Goal: Transaction & Acquisition: Purchase product/service

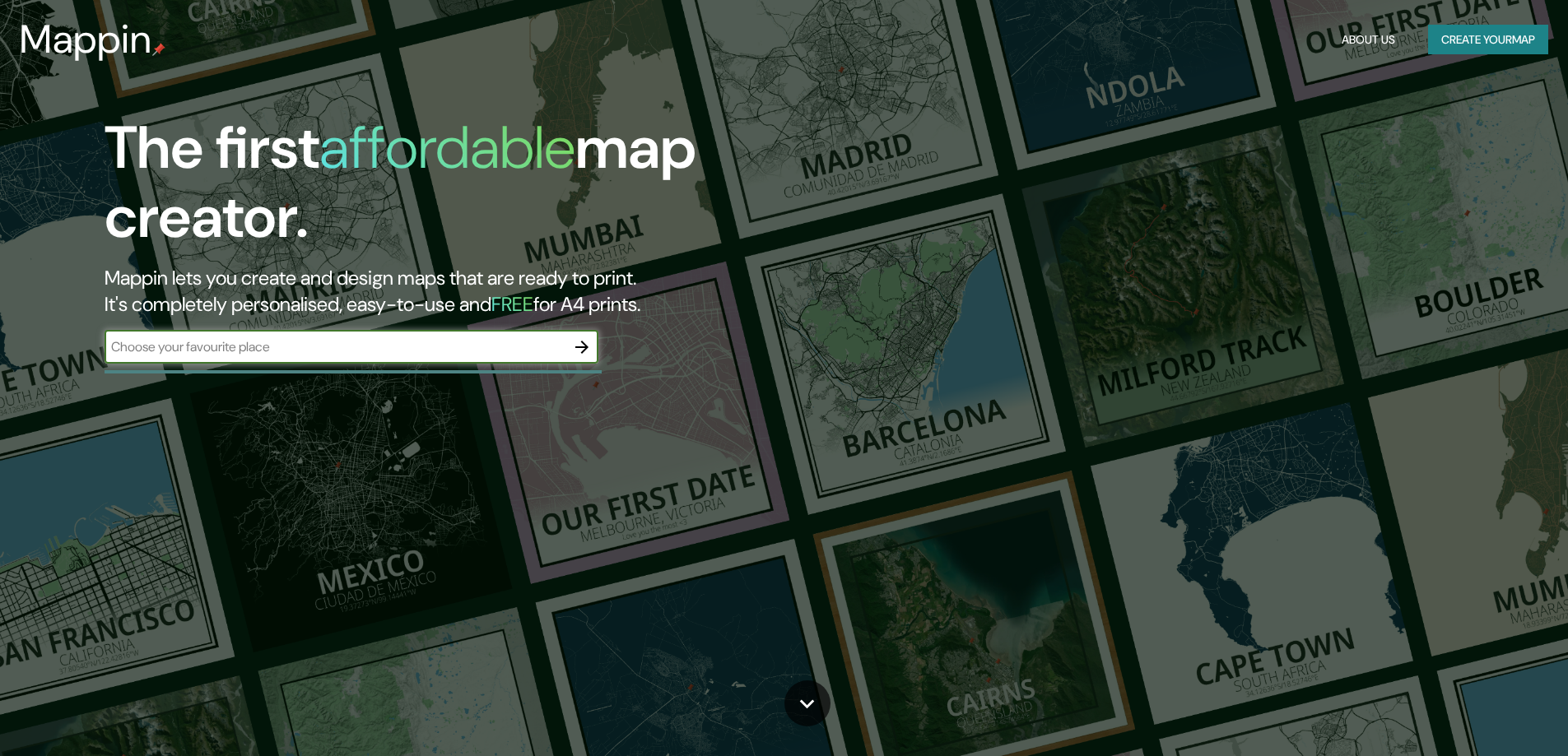
click at [493, 344] on input "text" at bounding box center [335, 346] width 461 height 19
type input "cordoba capital"
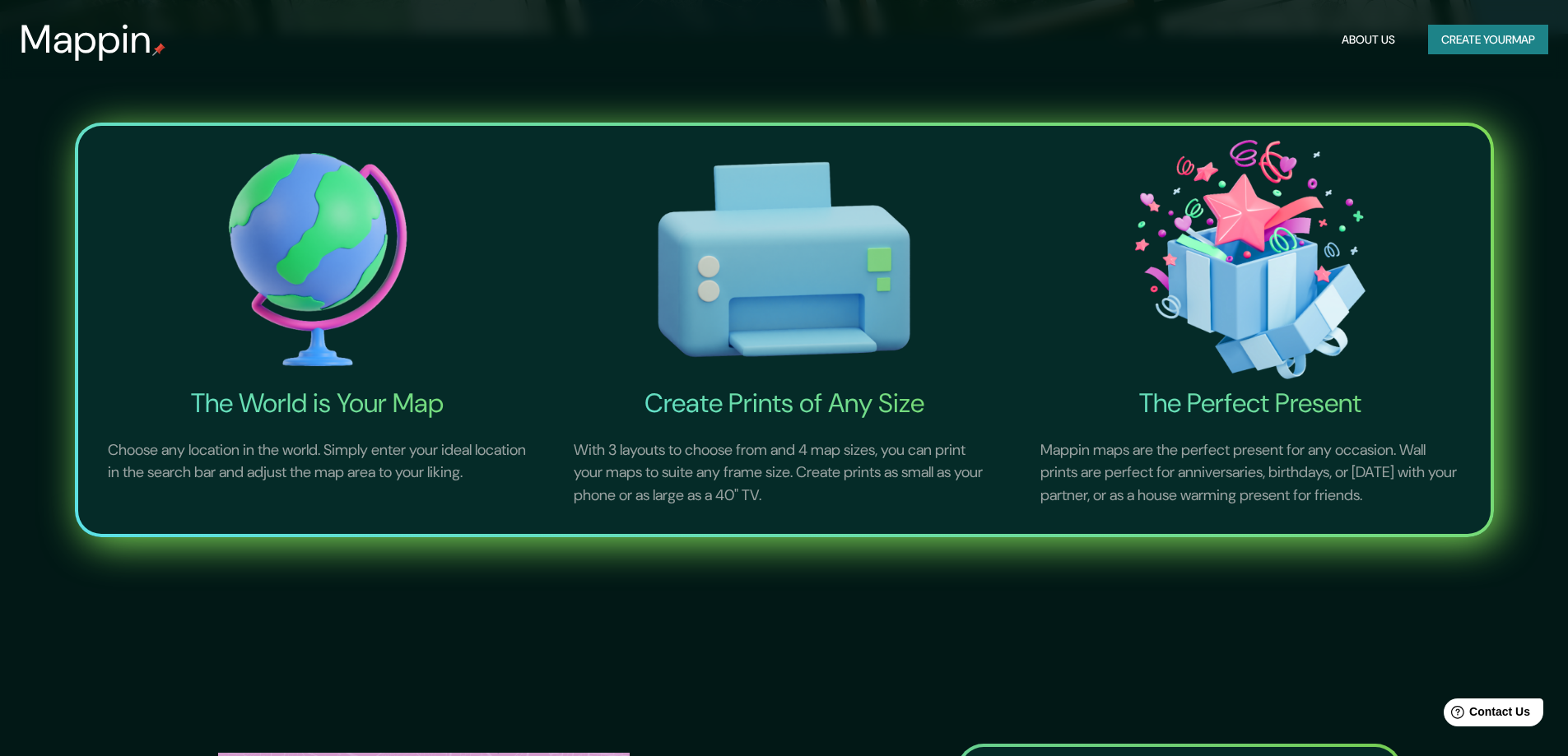
scroll to position [823, 0]
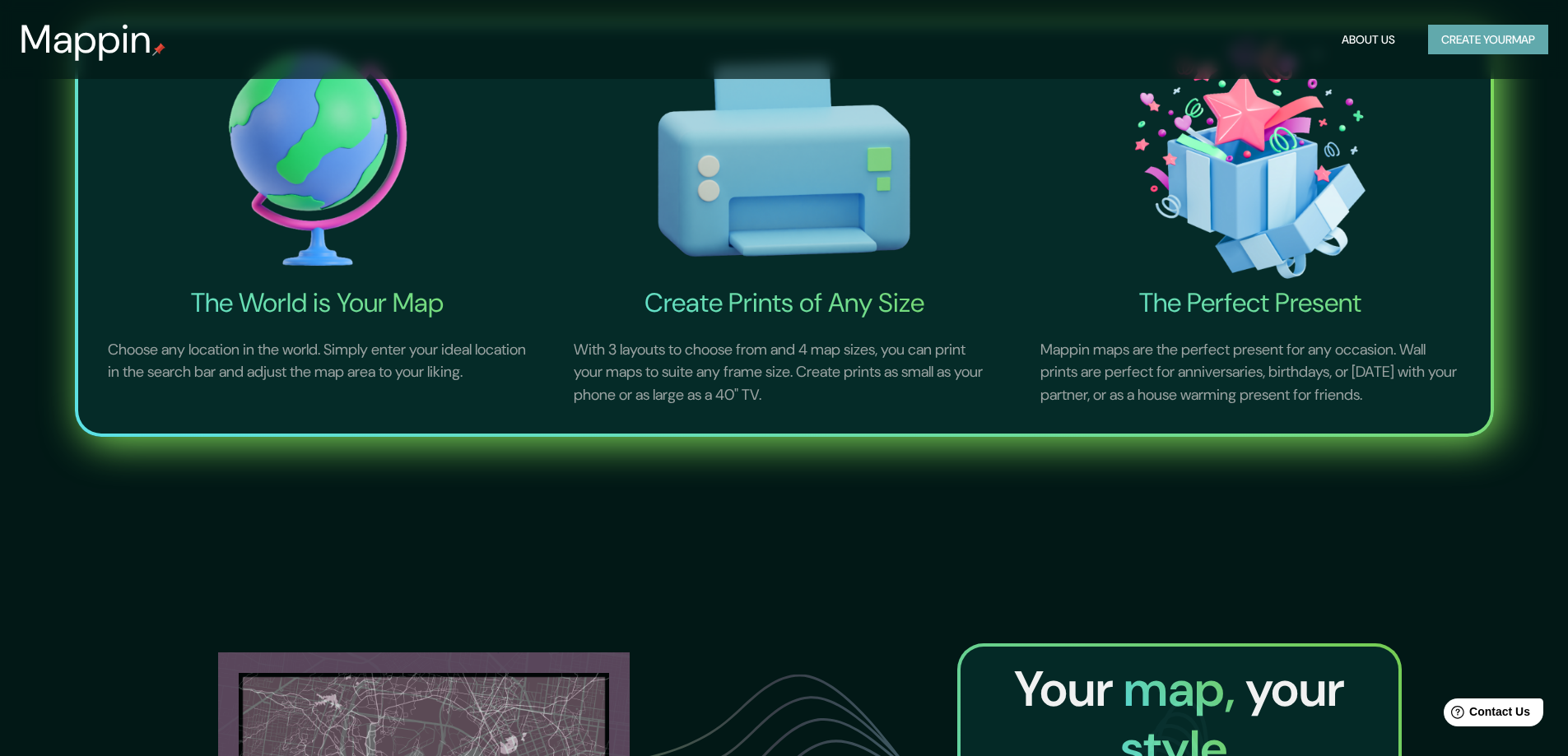
click at [1489, 30] on button "Create your map" at bounding box center [1488, 40] width 121 height 30
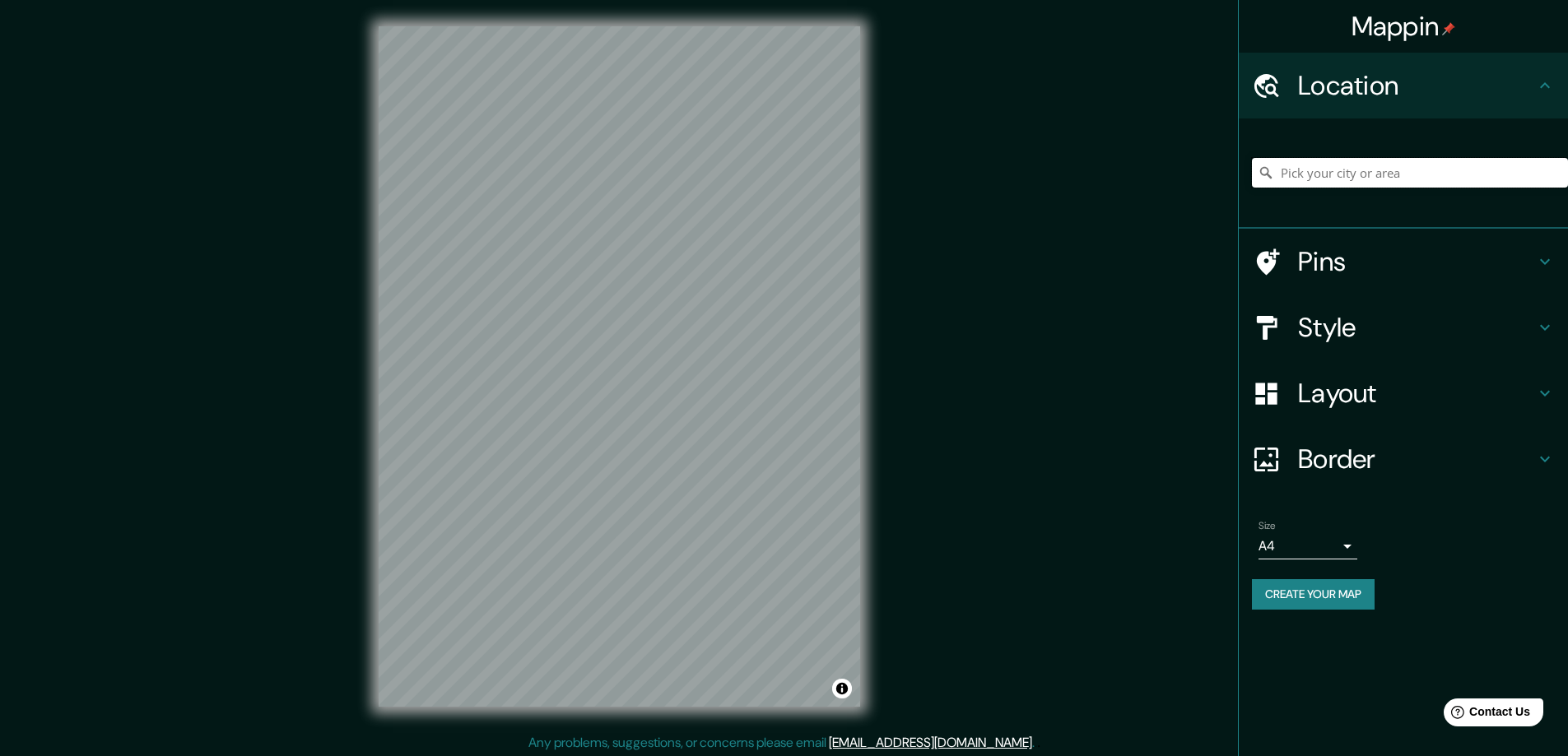
click at [1347, 171] on input "Pick your city or area" at bounding box center [1410, 172] width 316 height 29
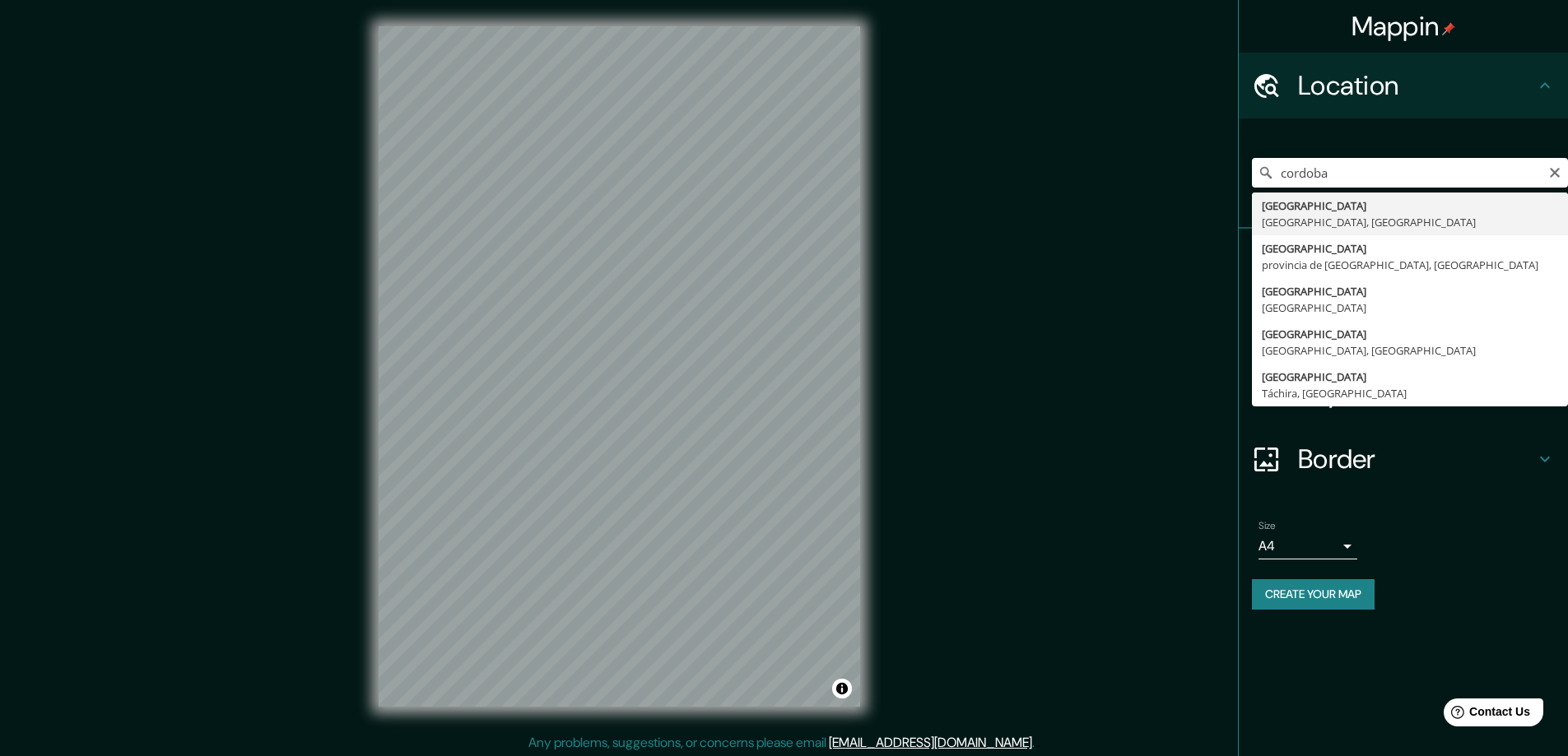
type input "[GEOGRAPHIC_DATA], [GEOGRAPHIC_DATA], [GEOGRAPHIC_DATA]"
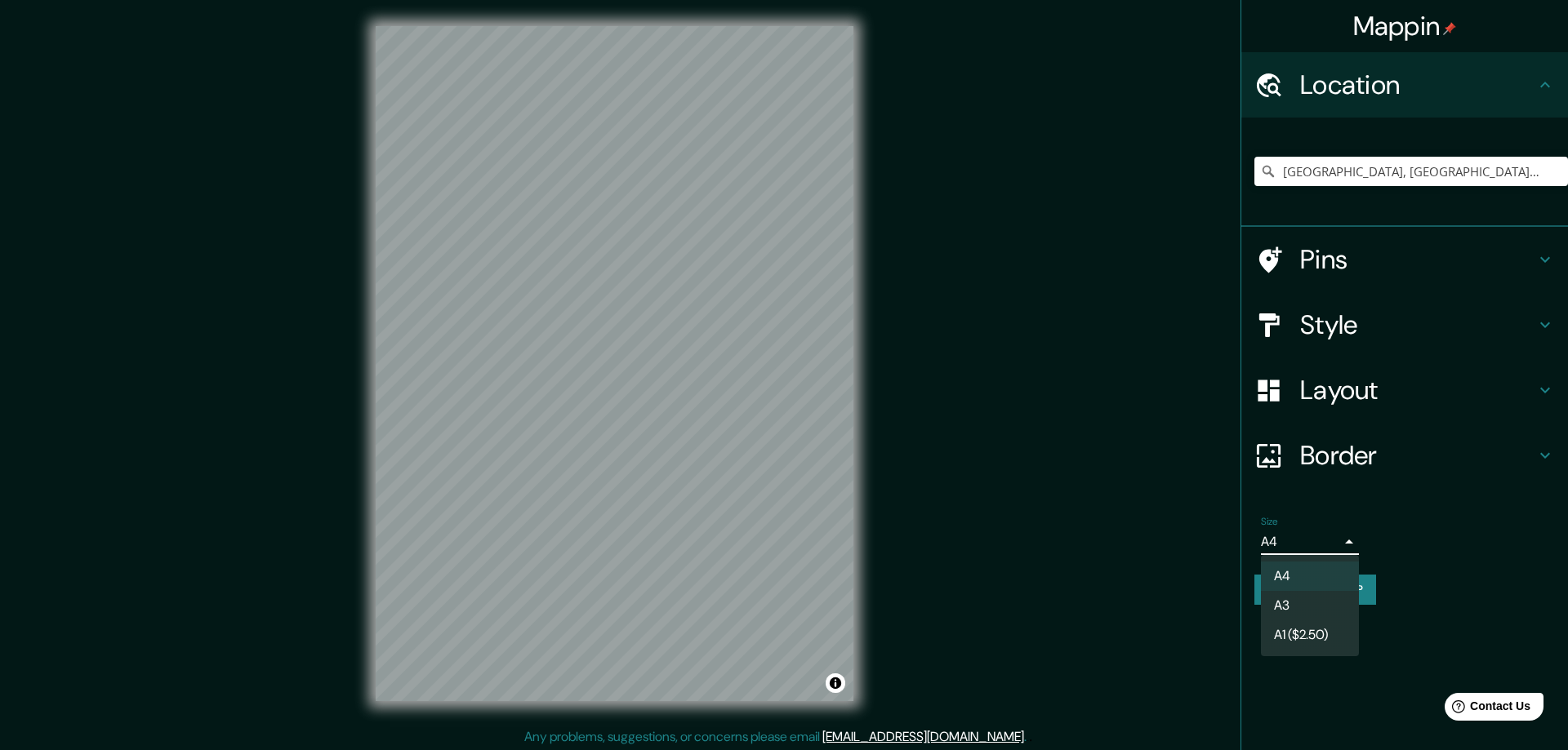
click at [1300, 544] on body "Mappin Location [GEOGRAPHIC_DATA], [GEOGRAPHIC_DATA], [GEOGRAPHIC_DATA] Pins St…" at bounding box center [784, 375] width 1568 height 750
drag, startPoint x: 1312, startPoint y: 535, endPoint x: 1319, endPoint y: 468, distance: 67.4
click at [1313, 535] on div at bounding box center [784, 375] width 1568 height 750
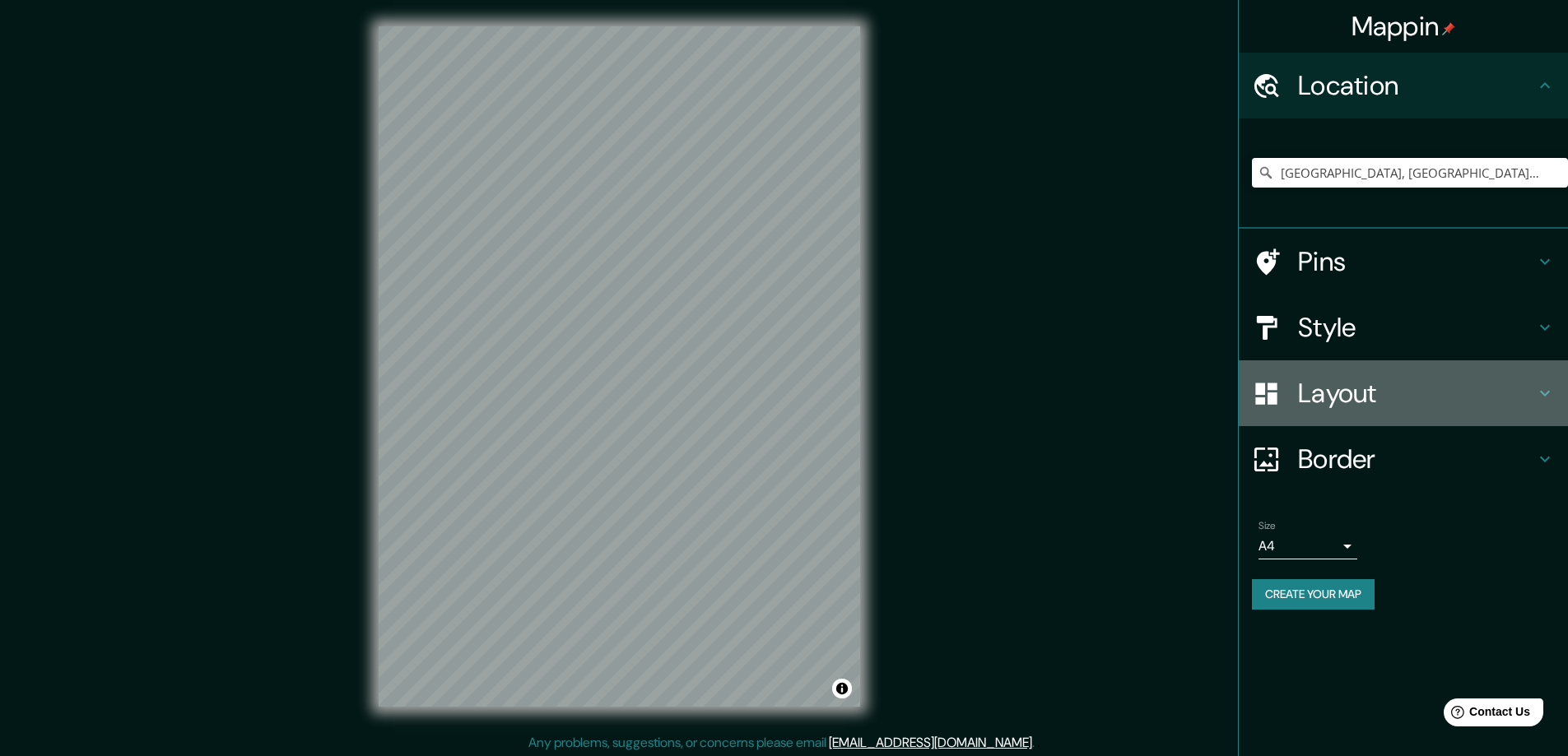
click at [1357, 387] on h4 "Layout" at bounding box center [1416, 393] width 237 height 33
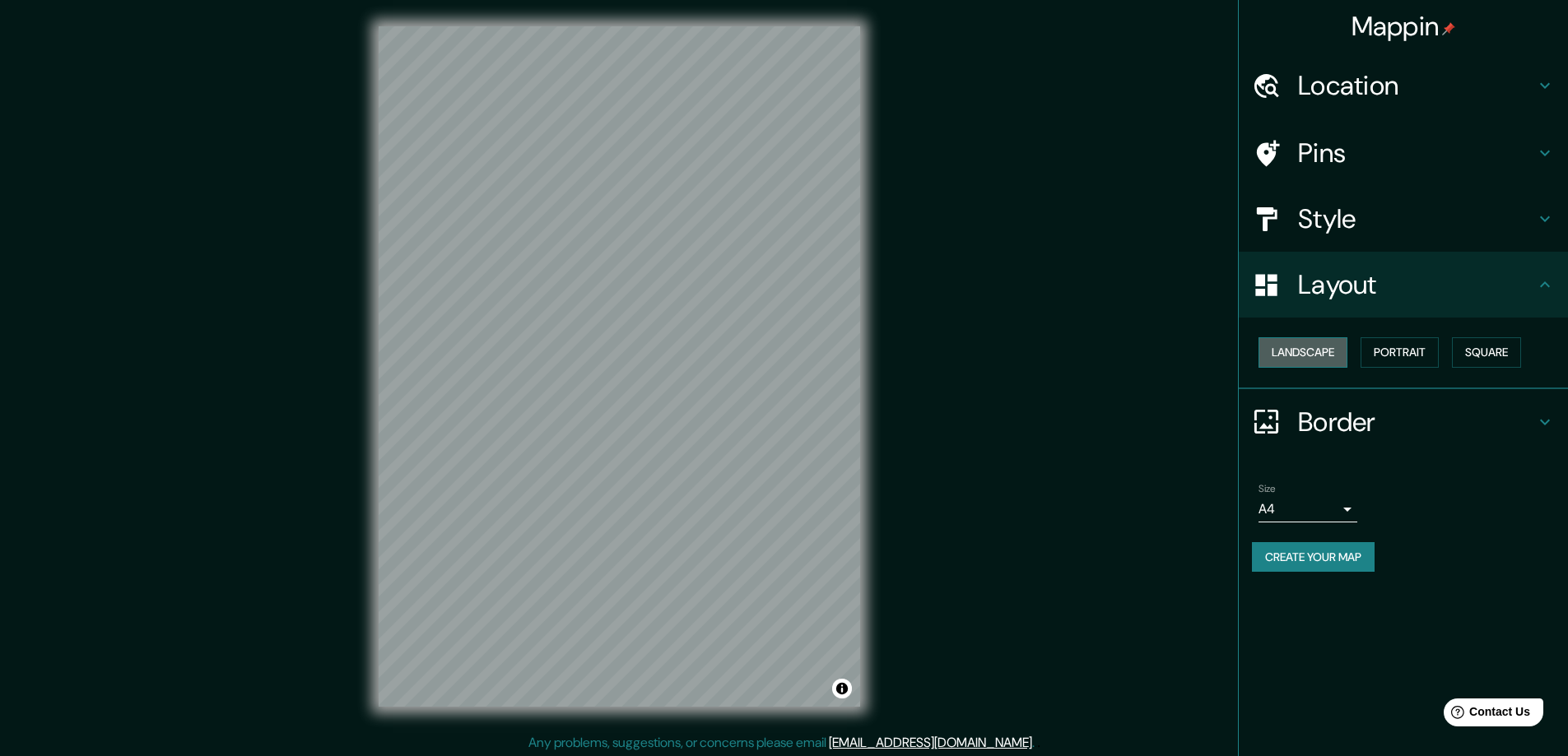
click at [1331, 353] on button "Landscape" at bounding box center [1303, 353] width 89 height 30
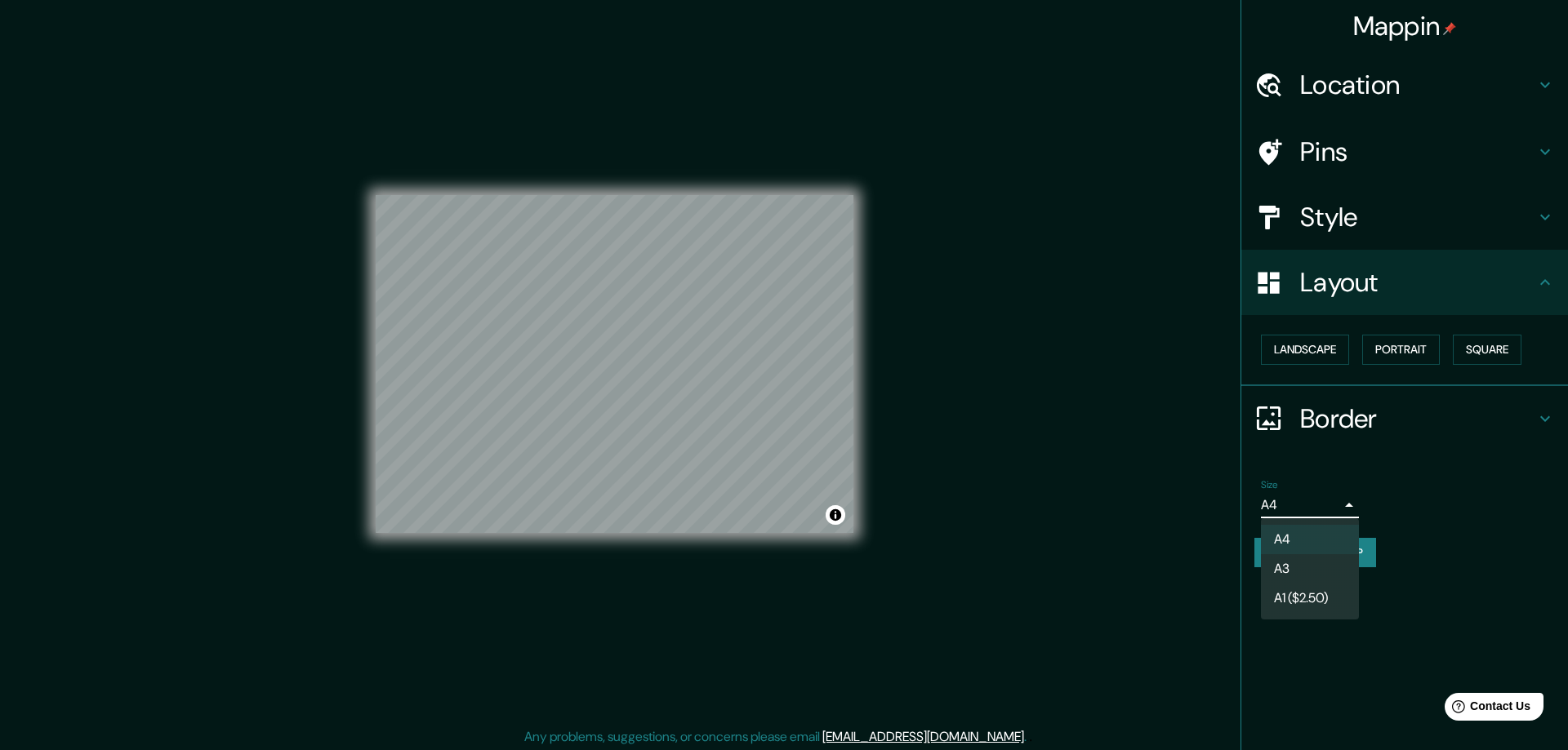
click at [1307, 496] on body "Mappin Location [GEOGRAPHIC_DATA], [GEOGRAPHIC_DATA], [GEOGRAPHIC_DATA] Pins St…" at bounding box center [784, 375] width 1568 height 750
click at [1323, 568] on li "A3" at bounding box center [1309, 568] width 98 height 29
type input "a4"
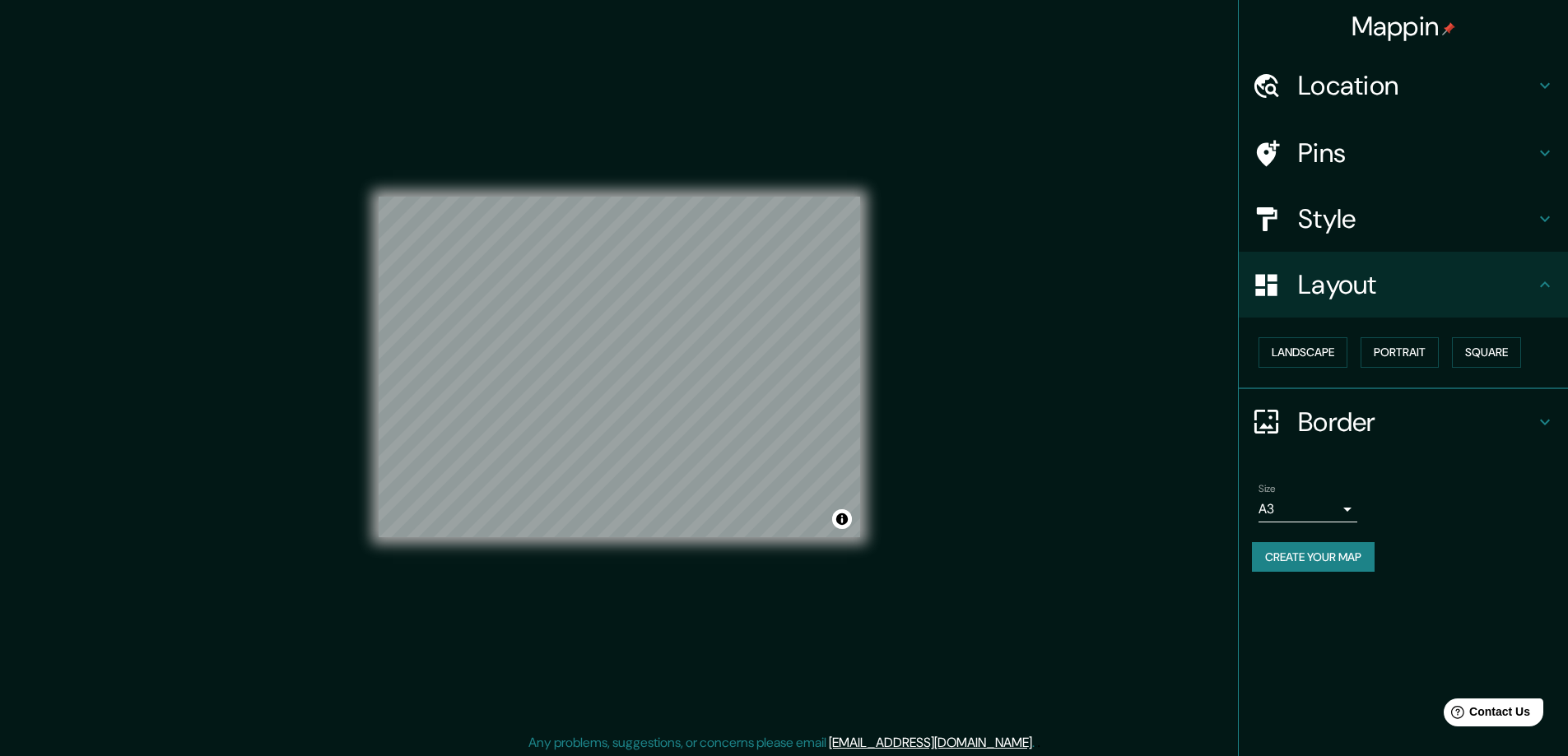
click at [1367, 554] on button "Create your map" at bounding box center [1313, 557] width 122 height 30
click at [1293, 563] on button "Create your map" at bounding box center [1313, 557] width 122 height 30
click at [840, 526] on button "Toggle attribution" at bounding box center [842, 519] width 20 height 20
click at [785, 516] on link "Improve this map" at bounding box center [788, 519] width 81 height 12
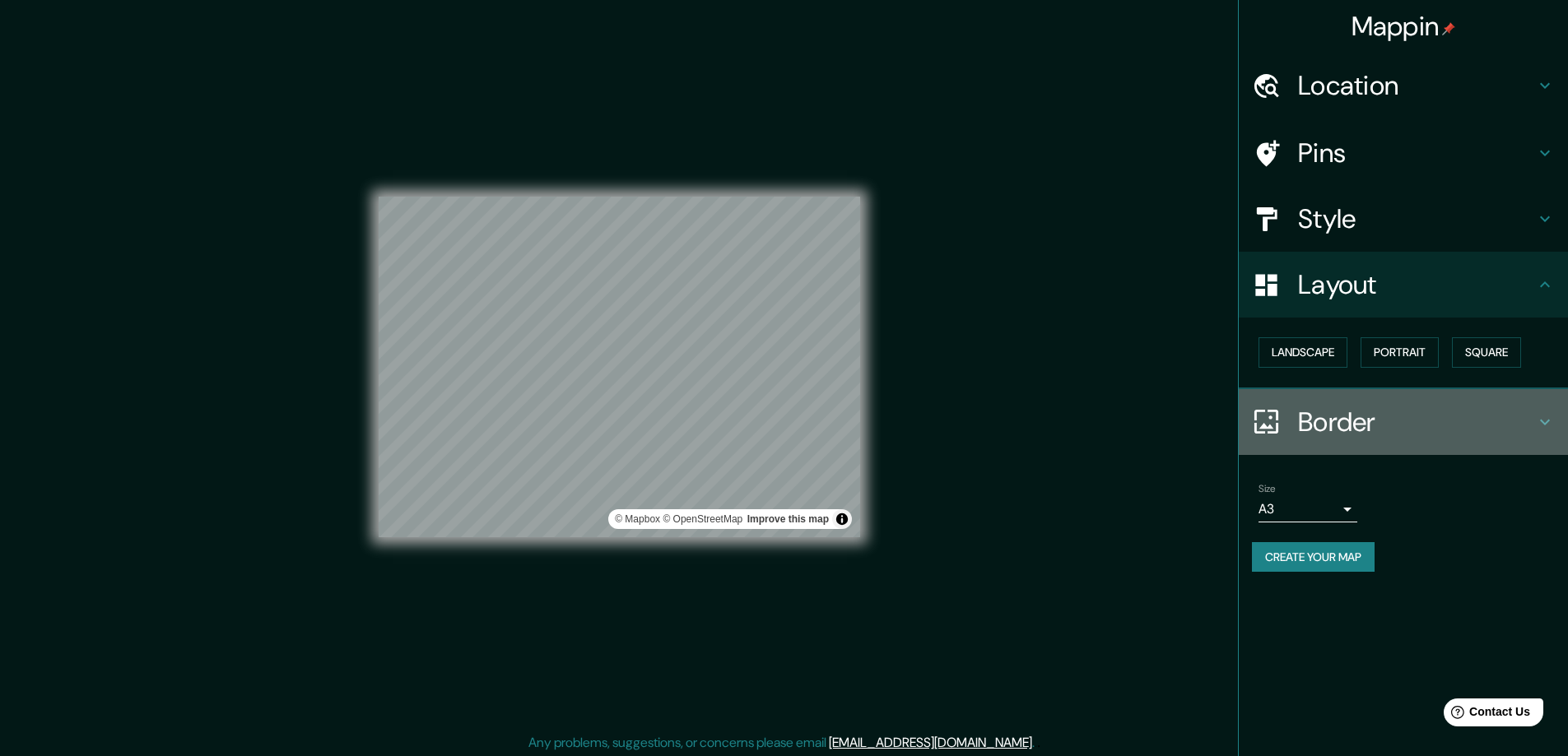
click at [1333, 407] on h4 "Border" at bounding box center [1416, 421] width 237 height 33
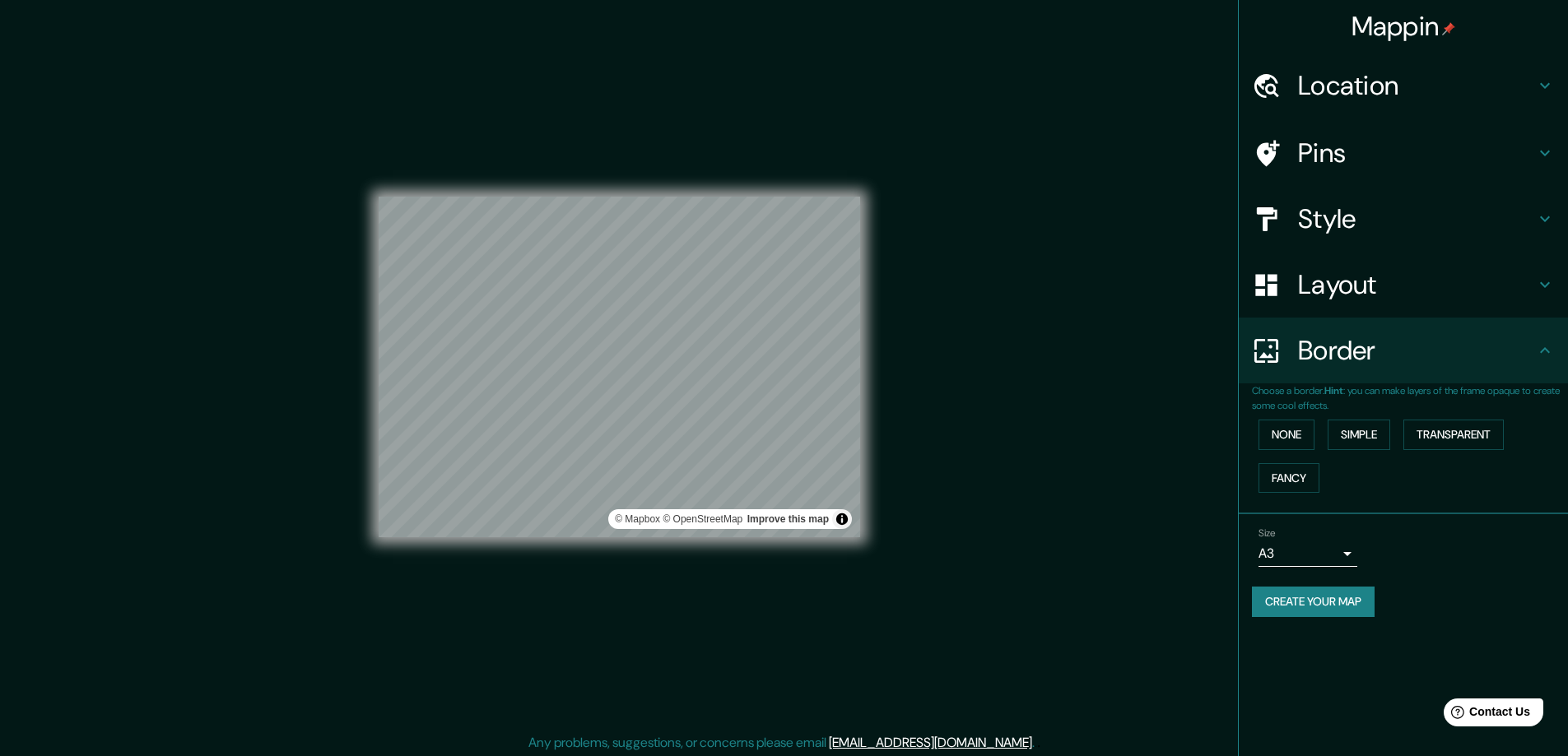
click at [1447, 377] on div "Border" at bounding box center [1403, 351] width 329 height 66
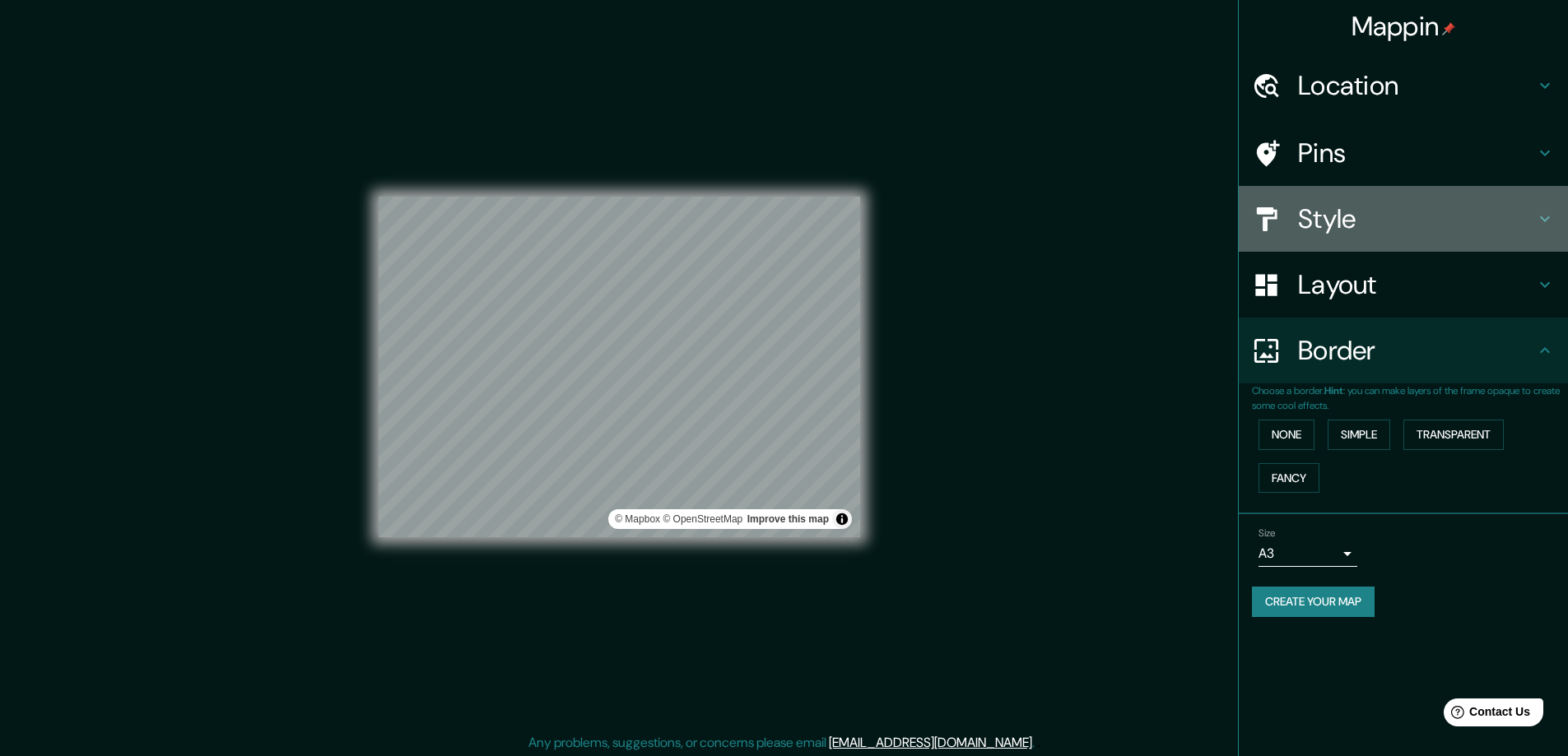
click at [1372, 207] on h4 "Style" at bounding box center [1416, 219] width 237 height 33
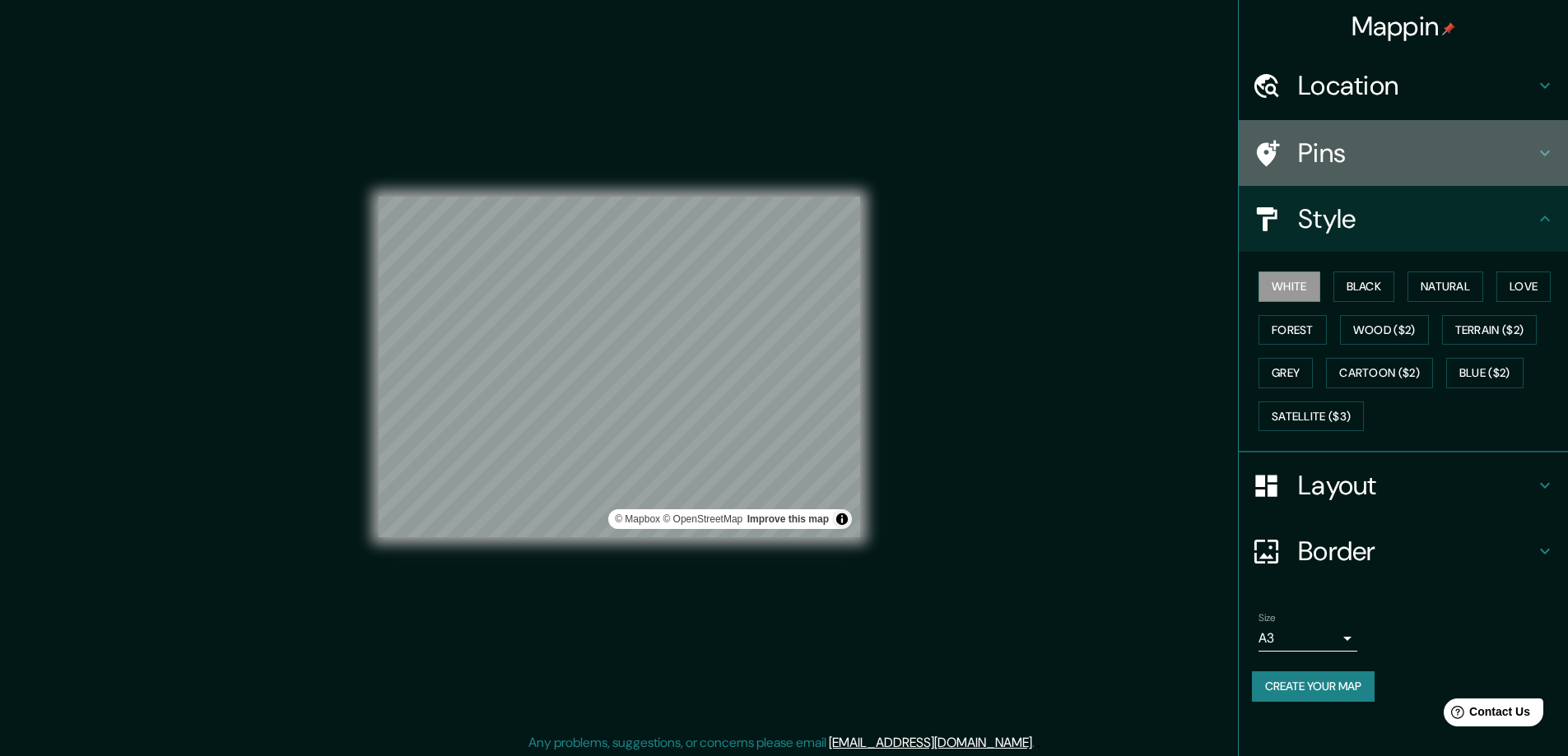
click at [1334, 161] on h4 "Pins" at bounding box center [1416, 153] width 237 height 33
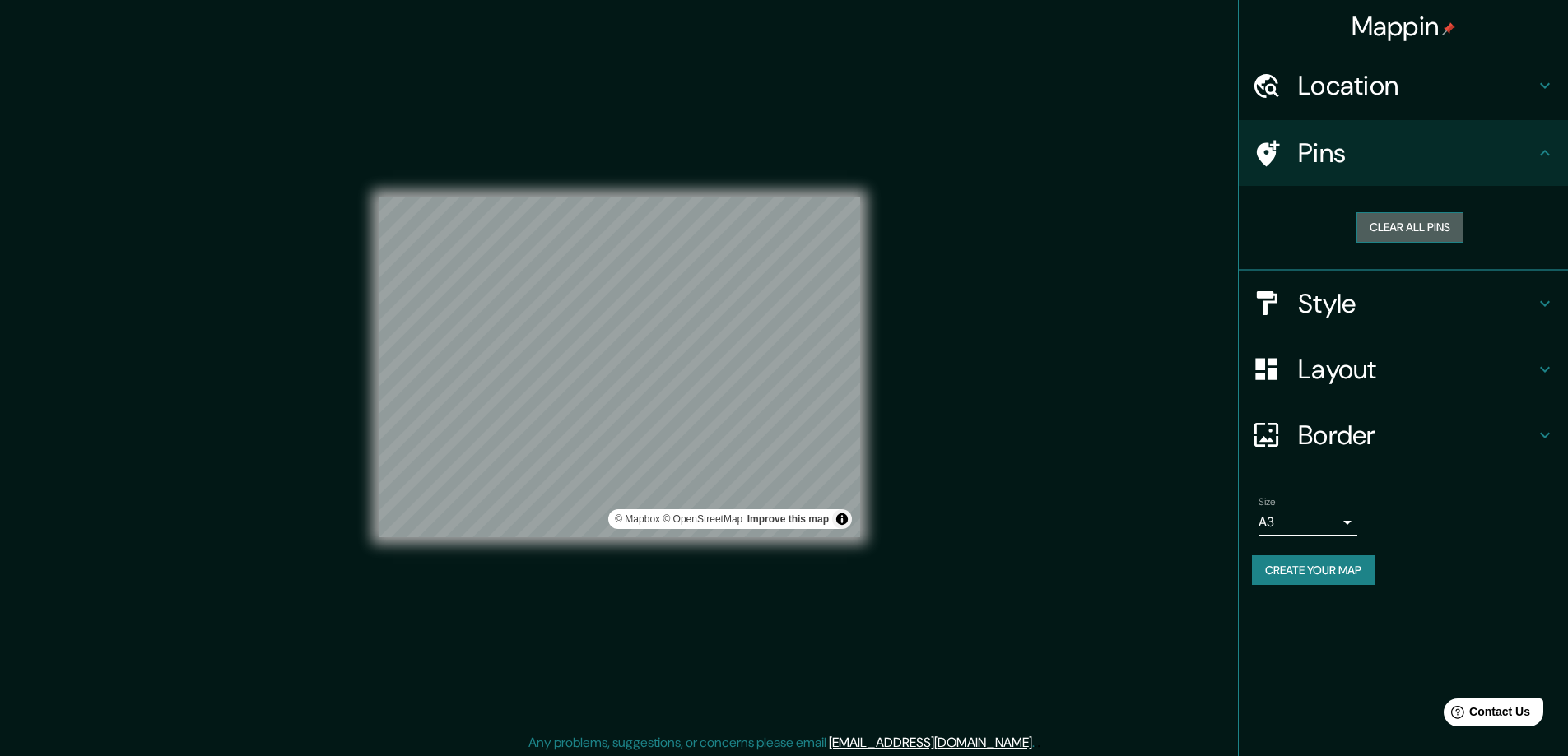
click at [1370, 216] on button "Clear all pins" at bounding box center [1410, 228] width 107 height 30
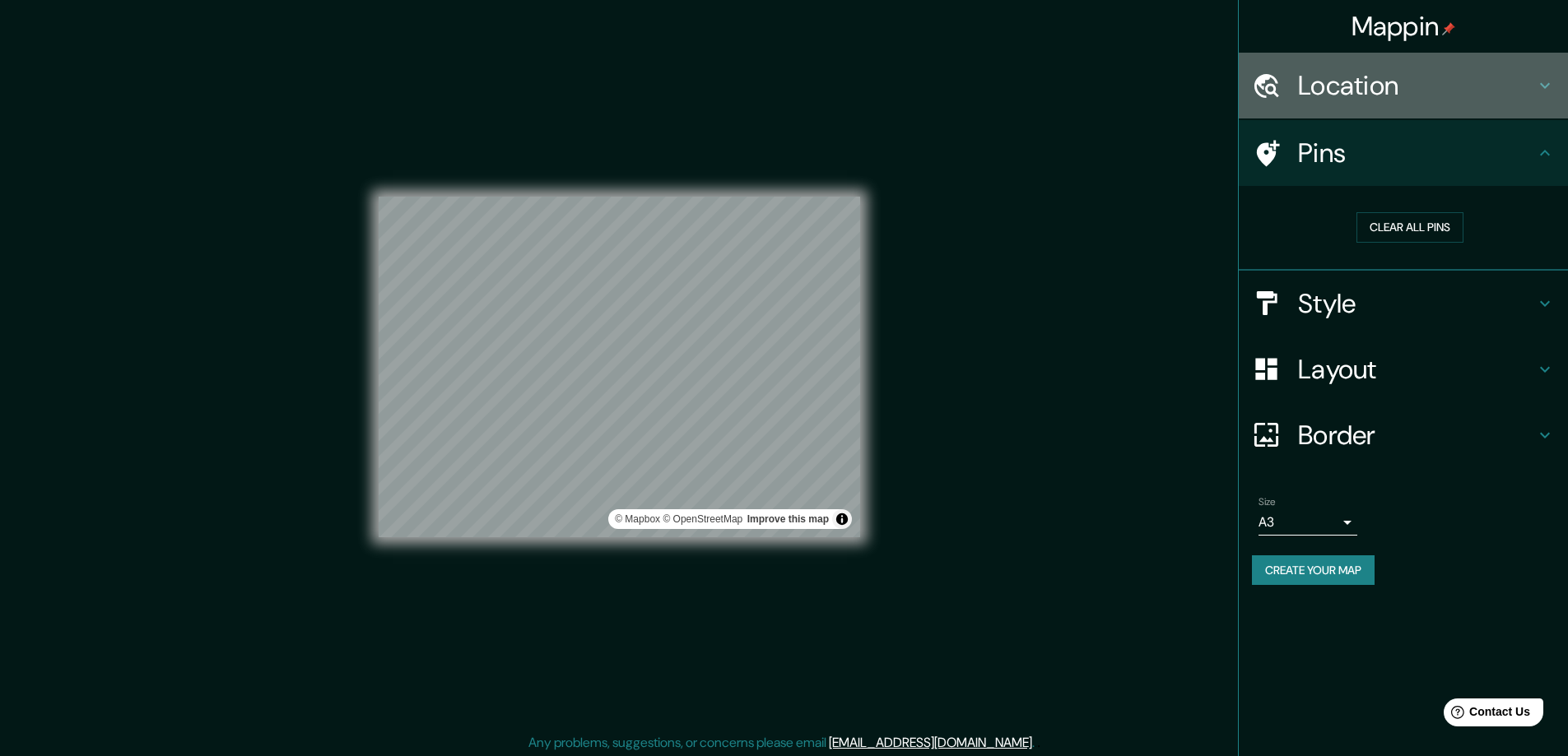
click at [1379, 73] on h4 "Location" at bounding box center [1416, 85] width 237 height 33
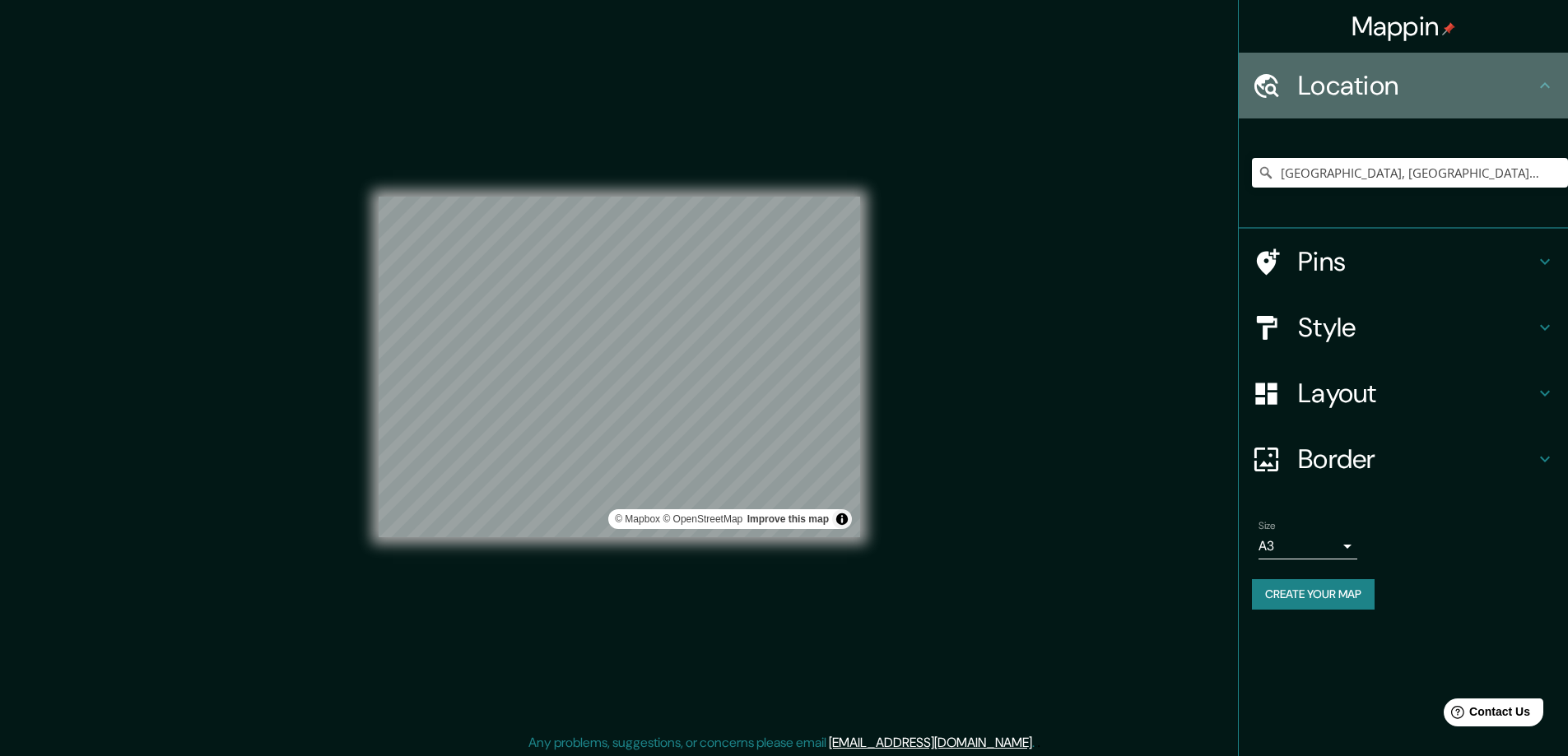
click at [1385, 101] on h4 "Location" at bounding box center [1416, 85] width 237 height 33
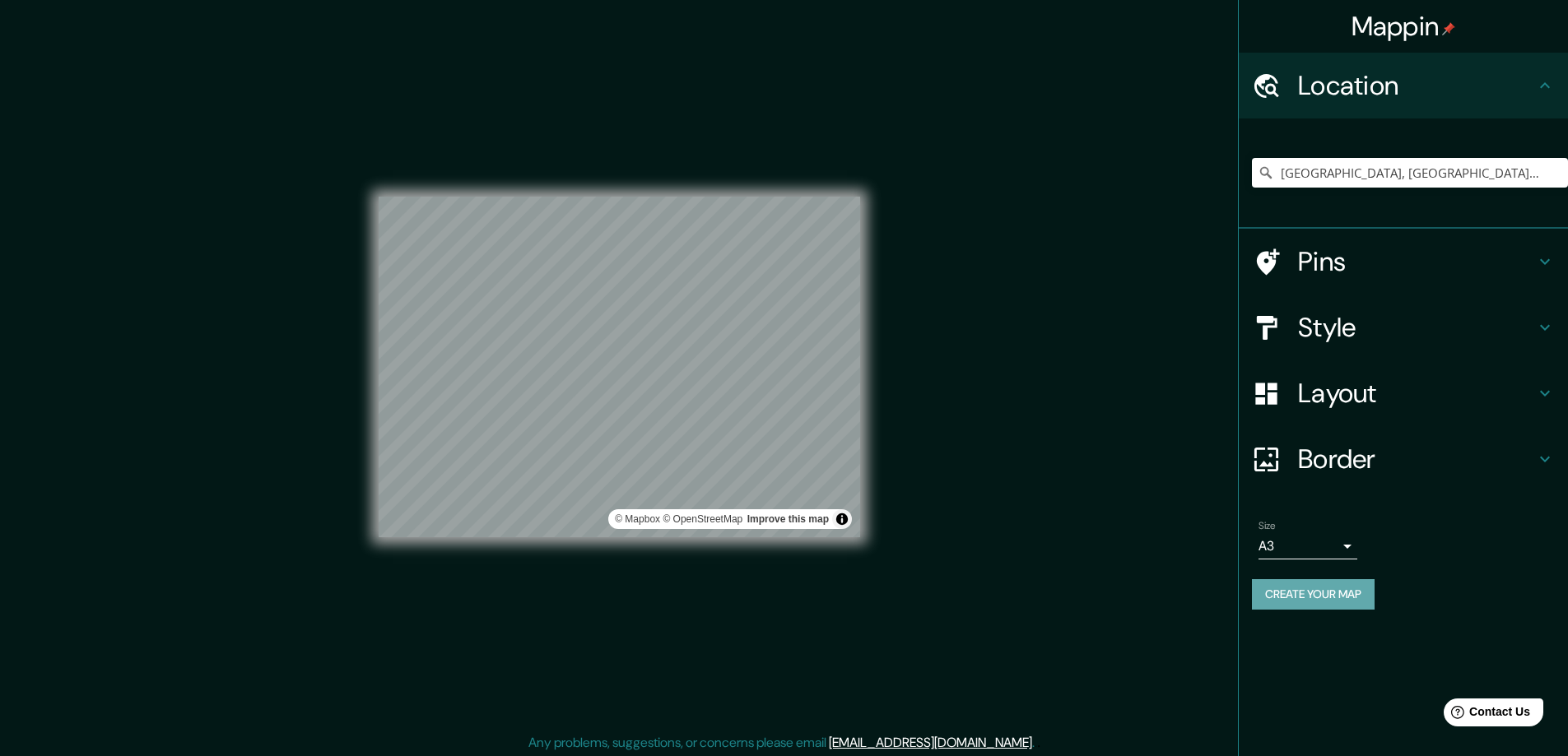
click at [1275, 601] on button "Create your map" at bounding box center [1313, 594] width 122 height 30
click at [841, 520] on button "Toggle attribution" at bounding box center [842, 519] width 20 height 20
click at [806, 577] on div "© Mapbox © OpenStreetMap Improve this map" at bounding box center [619, 366] width 481 height 680
